Goal: Task Accomplishment & Management: Complete application form

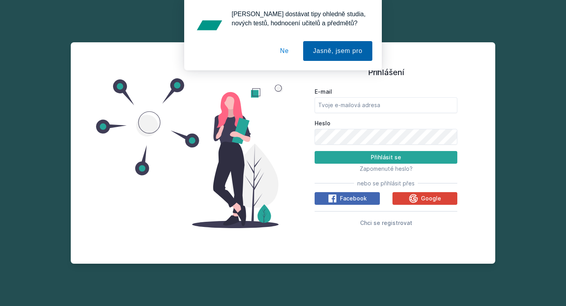
click at [325, 47] on button "Jasně, jsem pro" at bounding box center [337, 51] width 69 height 20
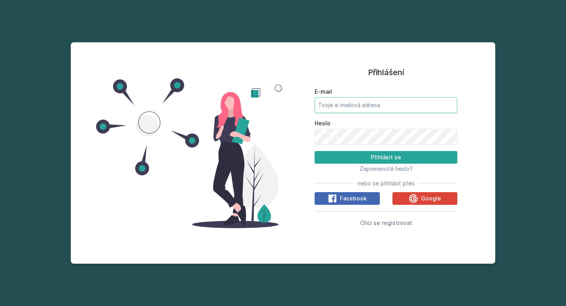
click at [352, 104] on input "E-mail" at bounding box center [385, 105] width 143 height 16
type input "[EMAIL_ADDRESS][DOMAIN_NAME]"
click at [410, 158] on button "Přihlásit se" at bounding box center [385, 157] width 143 height 13
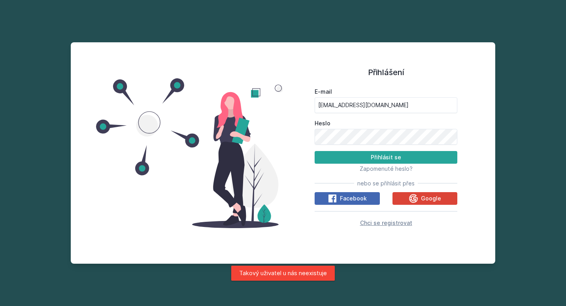
click at [380, 224] on span "Chci se registrovat" at bounding box center [386, 222] width 52 height 7
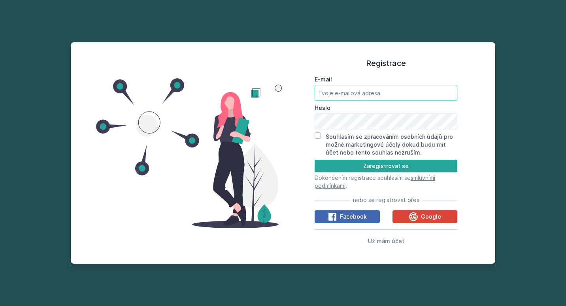
click at [343, 94] on input "E-mail" at bounding box center [385, 93] width 143 height 16
type input "[EMAIL_ADDRESS][DOMAIN_NAME]"
click at [320, 134] on input "Souhlasím se zpracováním osobních údajů pro možné marketingové účely dokud budu…" at bounding box center [317, 135] width 6 height 6
checkbox input "true"
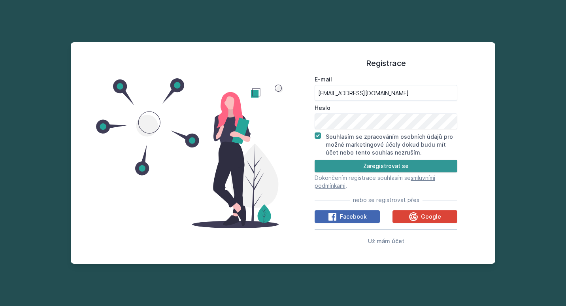
click at [412, 165] on button "Zaregistrovat se" at bounding box center [385, 166] width 143 height 13
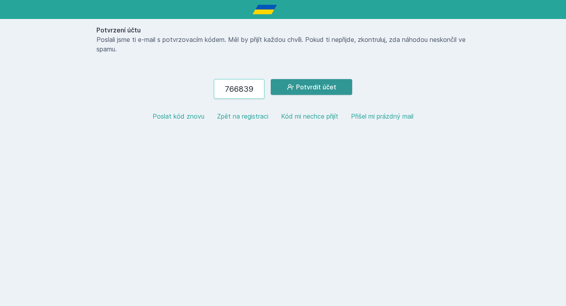
type input "766839"
click at [305, 83] on button "Potvrdit účet" at bounding box center [311, 87] width 81 height 16
